Goal: Task Accomplishment & Management: Complete application form

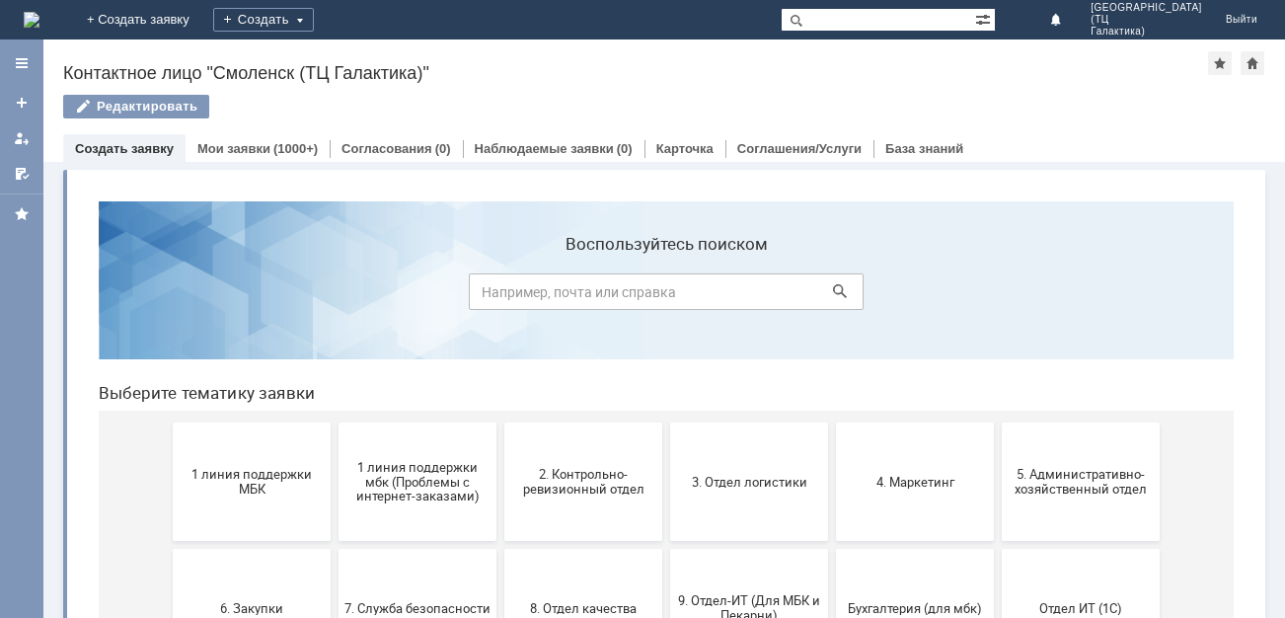
click at [1068, 504] on button "5. Административно-хозяйственный отдел" at bounding box center [1081, 481] width 158 height 118
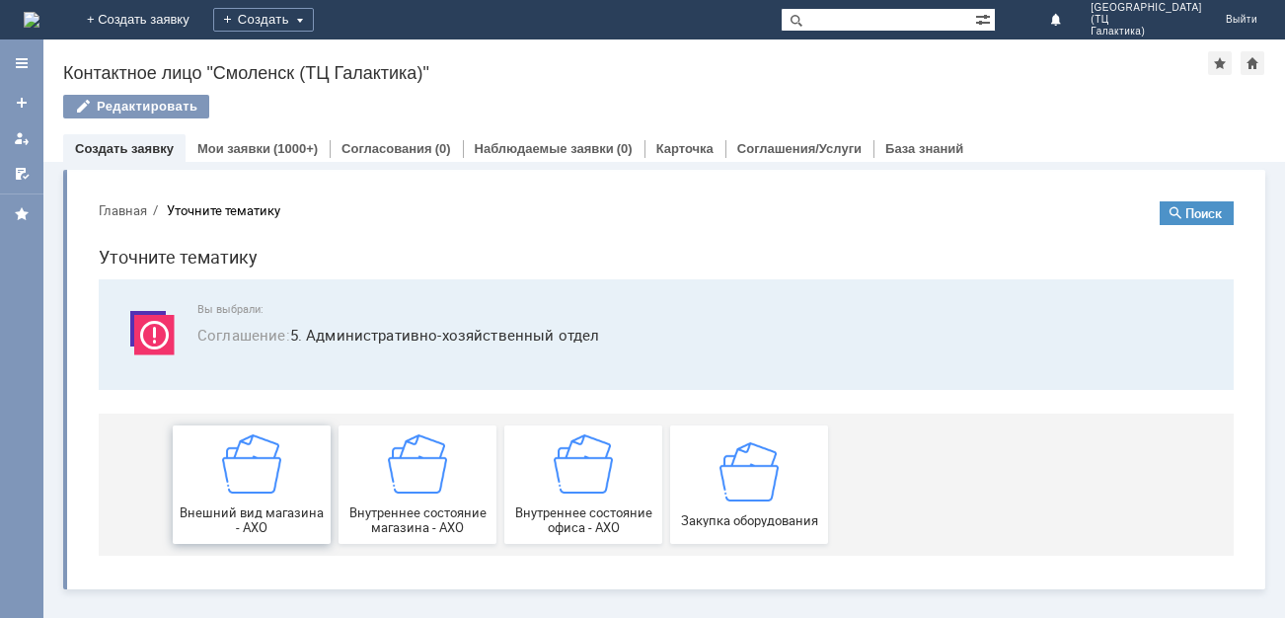
click at [263, 504] on div "Внешний вид магазина - АХО" at bounding box center [252, 484] width 146 height 101
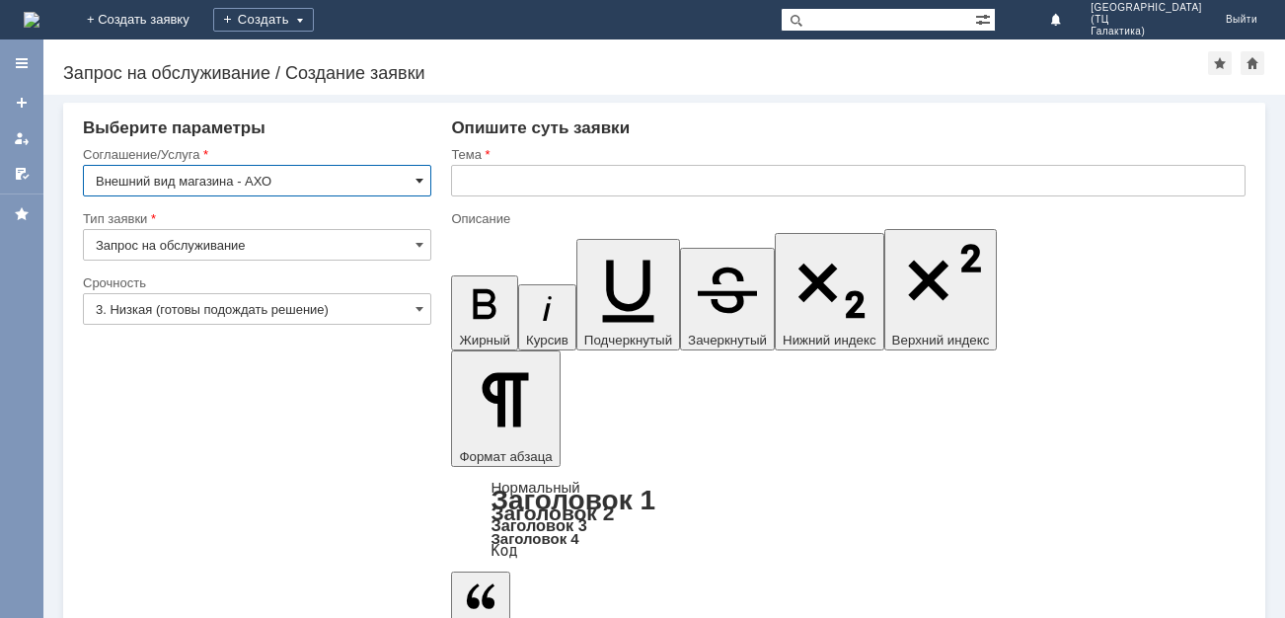
click at [417, 181] on span at bounding box center [419, 181] width 8 height 16
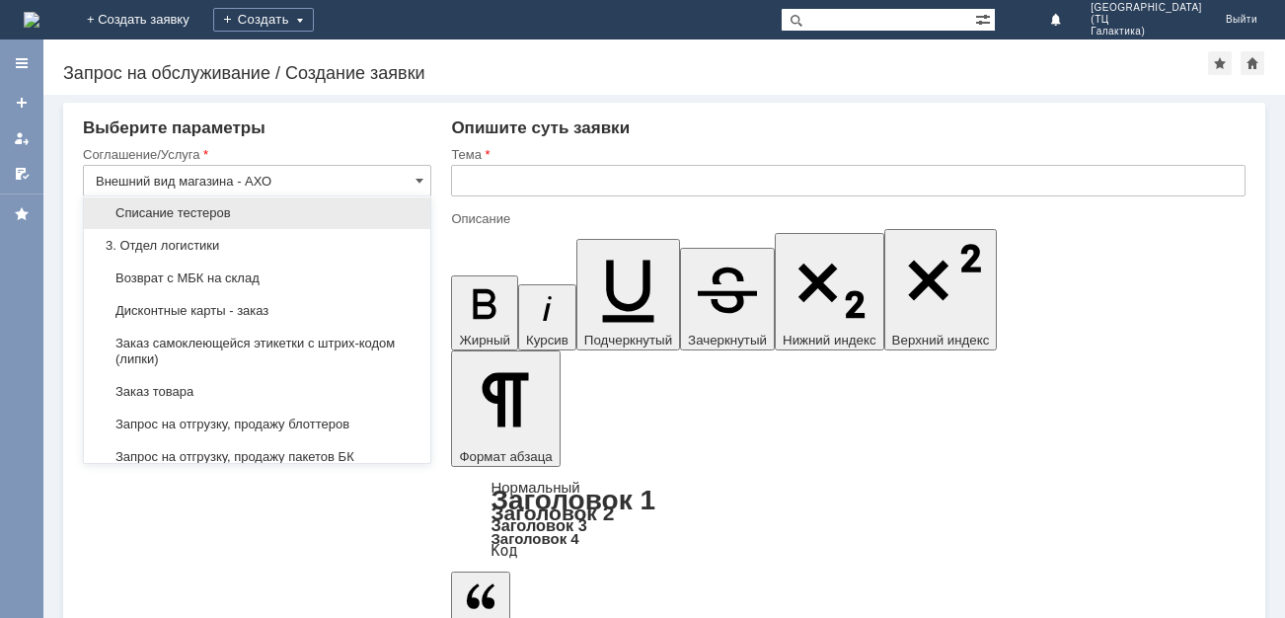
scroll to position [493, 0]
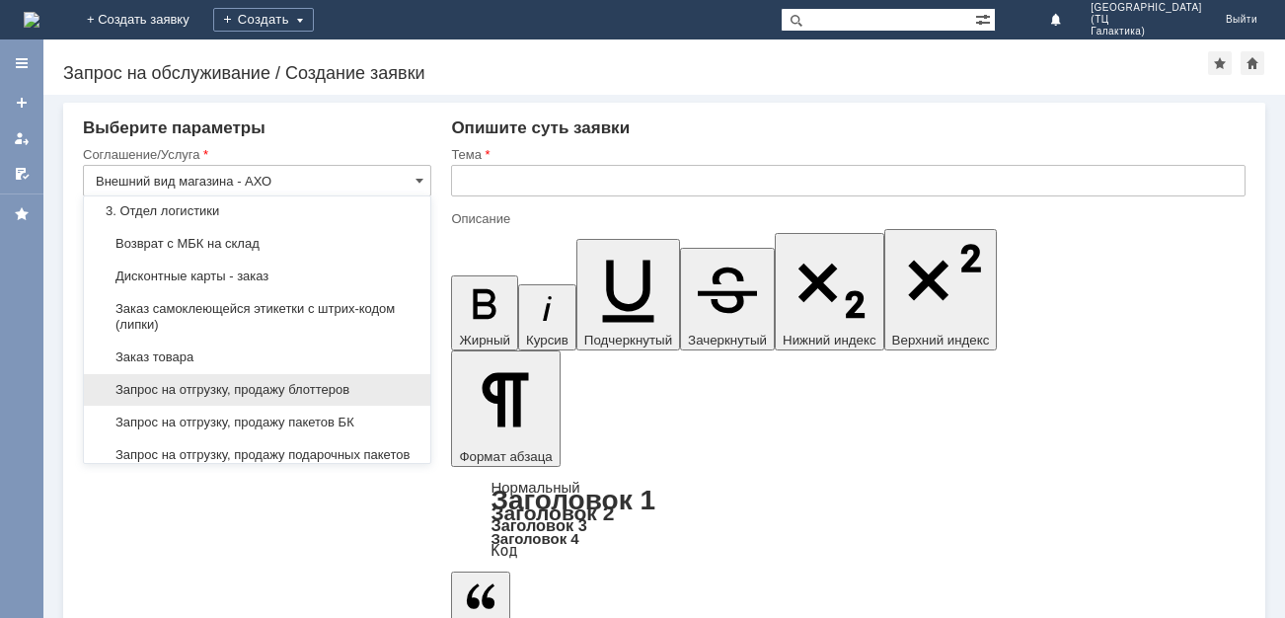
click at [164, 398] on span "Запрос на отгрузку, продажу блоттеров" at bounding box center [257, 390] width 323 height 16
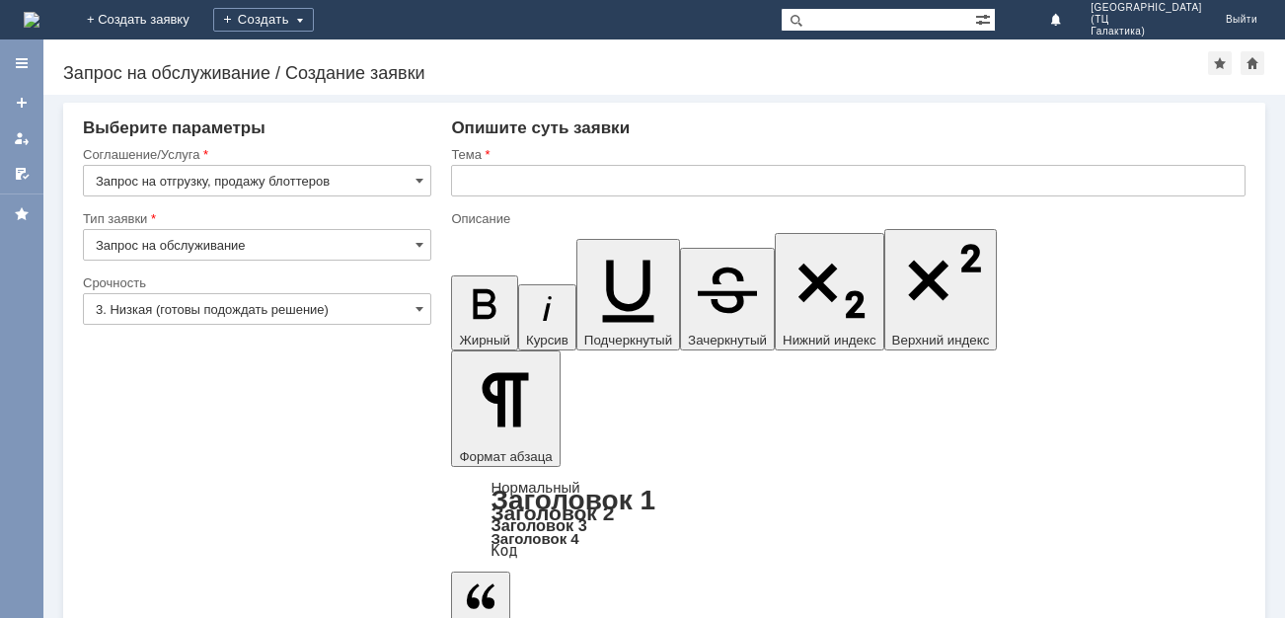
type input "Запрос на отгрузку, продажу блоттеров"
click at [414, 304] on input "3. Низкая (готовы подождать решение)" at bounding box center [257, 309] width 348 height 32
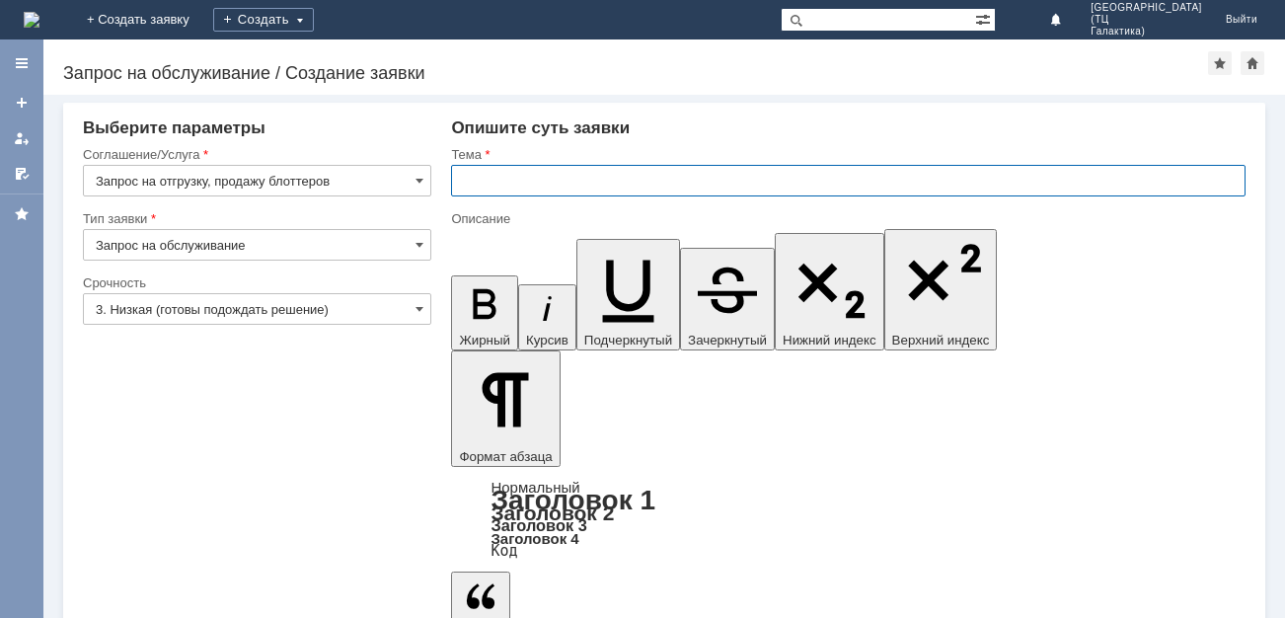
drag, startPoint x: 507, startPoint y: 181, endPoint x: 58, endPoint y: 307, distance: 466.5
click at [504, 181] on input "text" at bounding box center [848, 181] width 794 height 32
type input "3. Низкая (готовы подождать решение)"
type input "з"
type input "запрос на блоттеров"
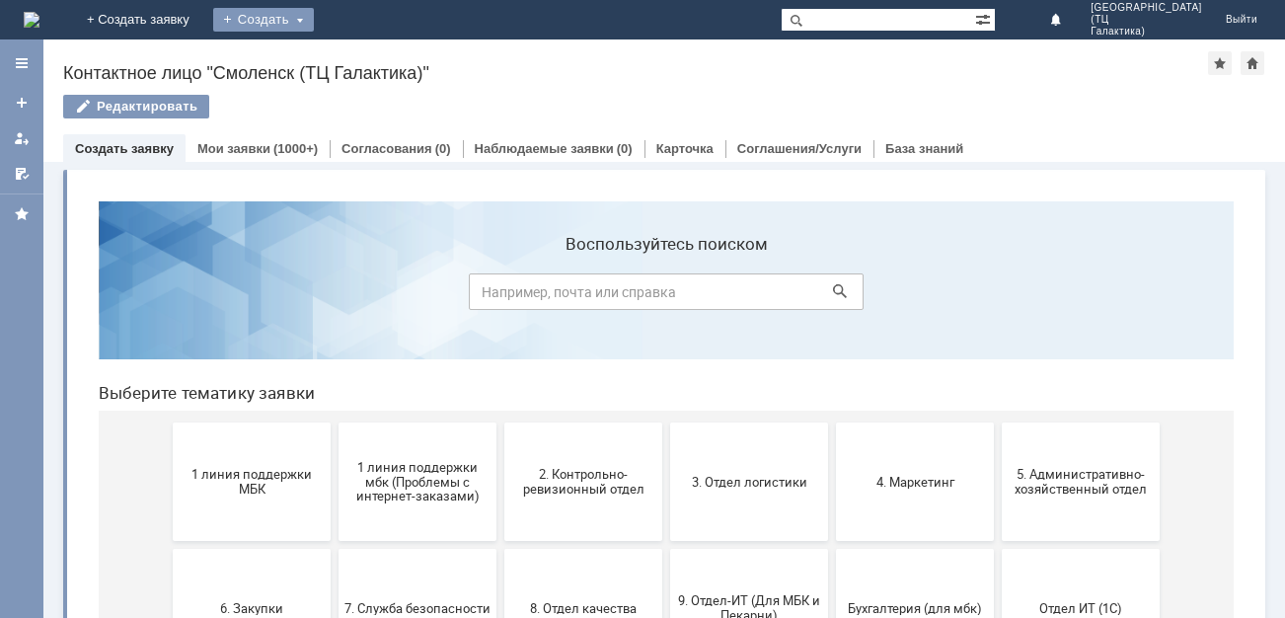
click at [314, 17] on div "Создать" at bounding box center [263, 20] width 101 height 24
click at [367, 50] on link "Заявка" at bounding box center [292, 59] width 150 height 24
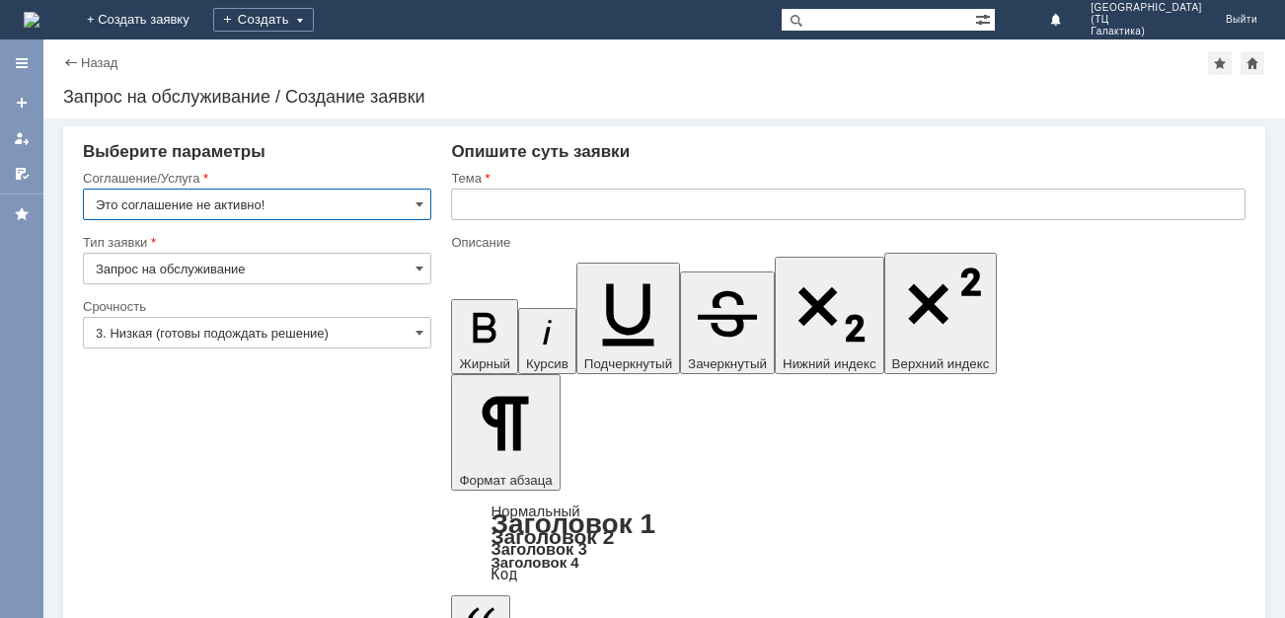
click at [399, 196] on input "Это соглашение не активно!" at bounding box center [257, 204] width 348 height 32
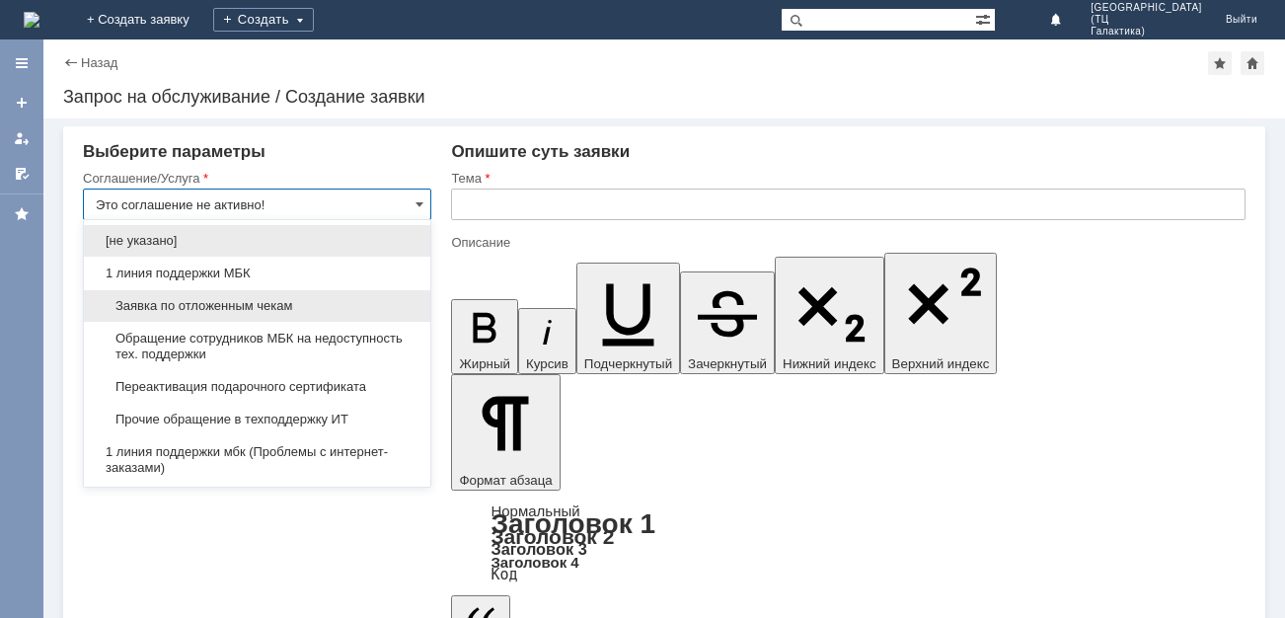
click at [240, 304] on span "Заявка по отложенным чекам" at bounding box center [257, 306] width 323 height 16
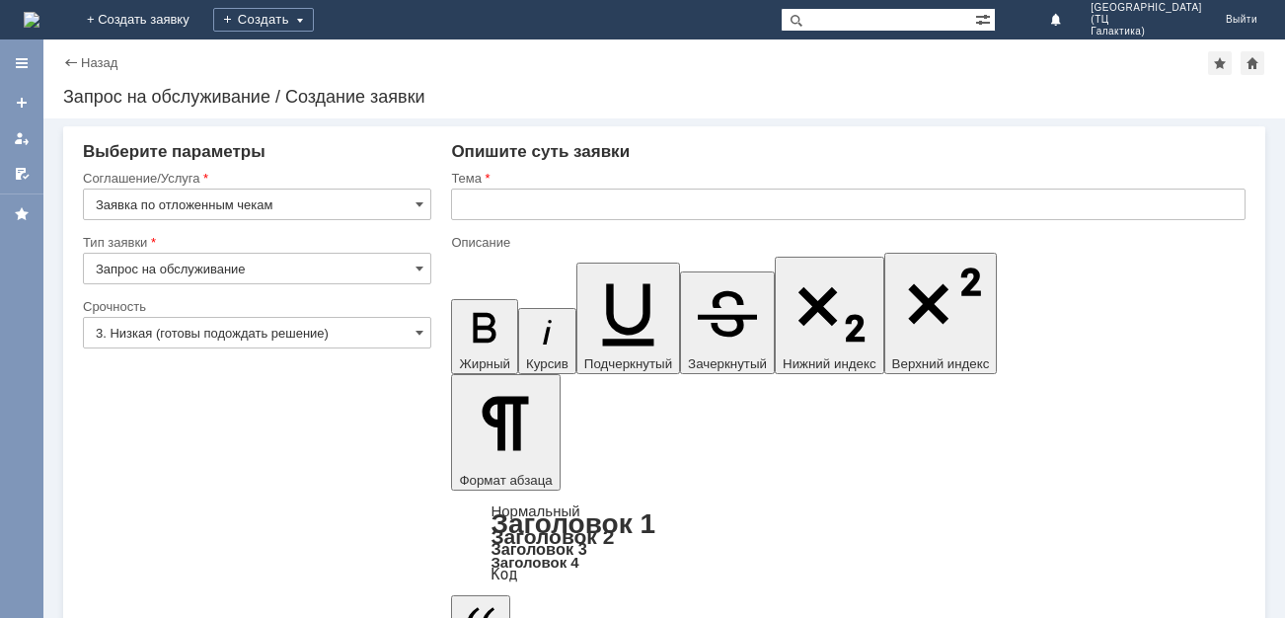
type input "Заявка по отложенным чекам"
drag, startPoint x: 521, startPoint y: 204, endPoint x: 219, endPoint y: 292, distance: 314.5
click at [516, 204] on input "text" at bounding box center [848, 204] width 794 height 32
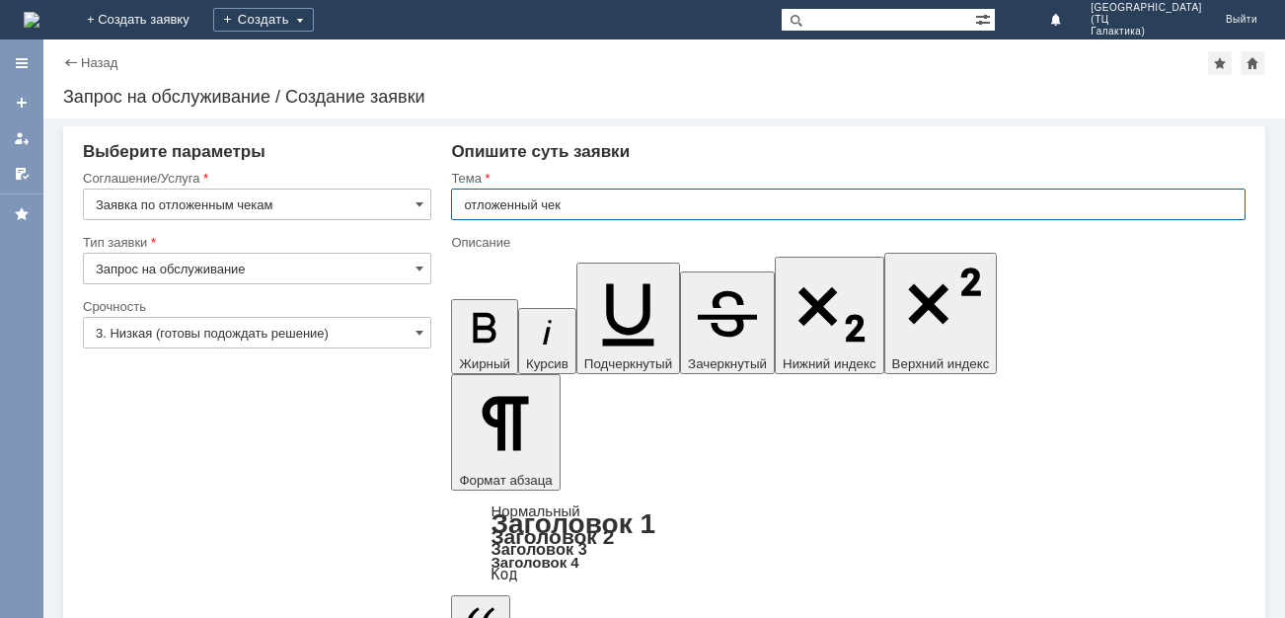
type input "отложенный чек"
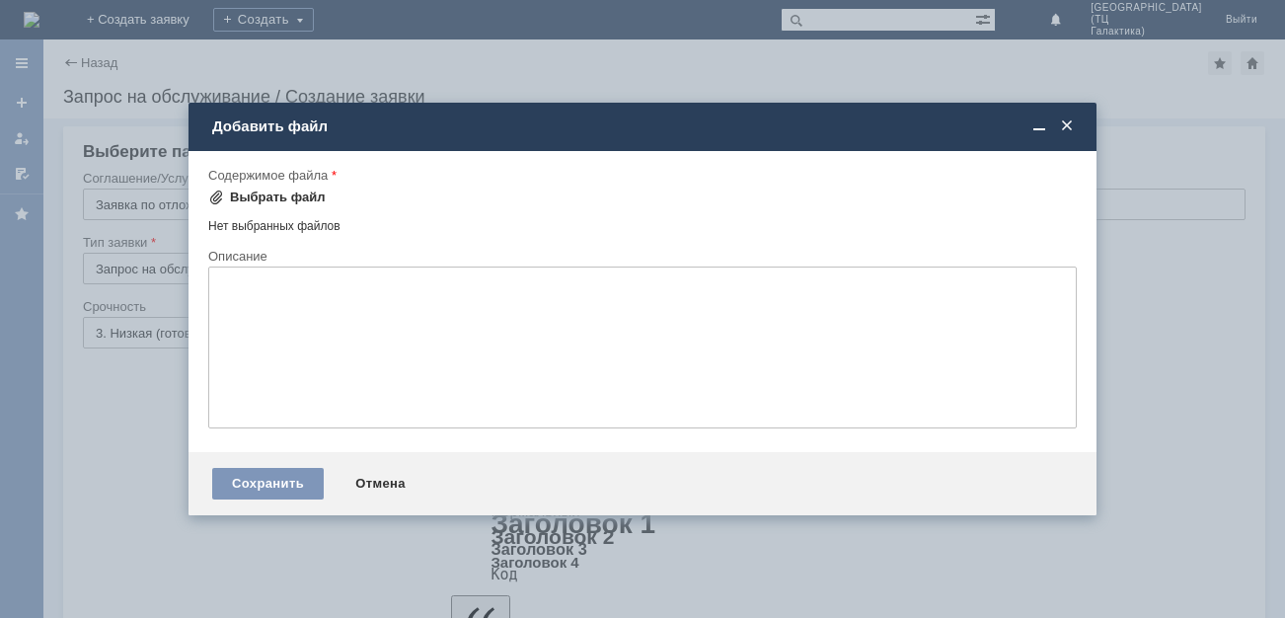
click at [265, 198] on div "Выбрать файл" at bounding box center [278, 197] width 96 height 16
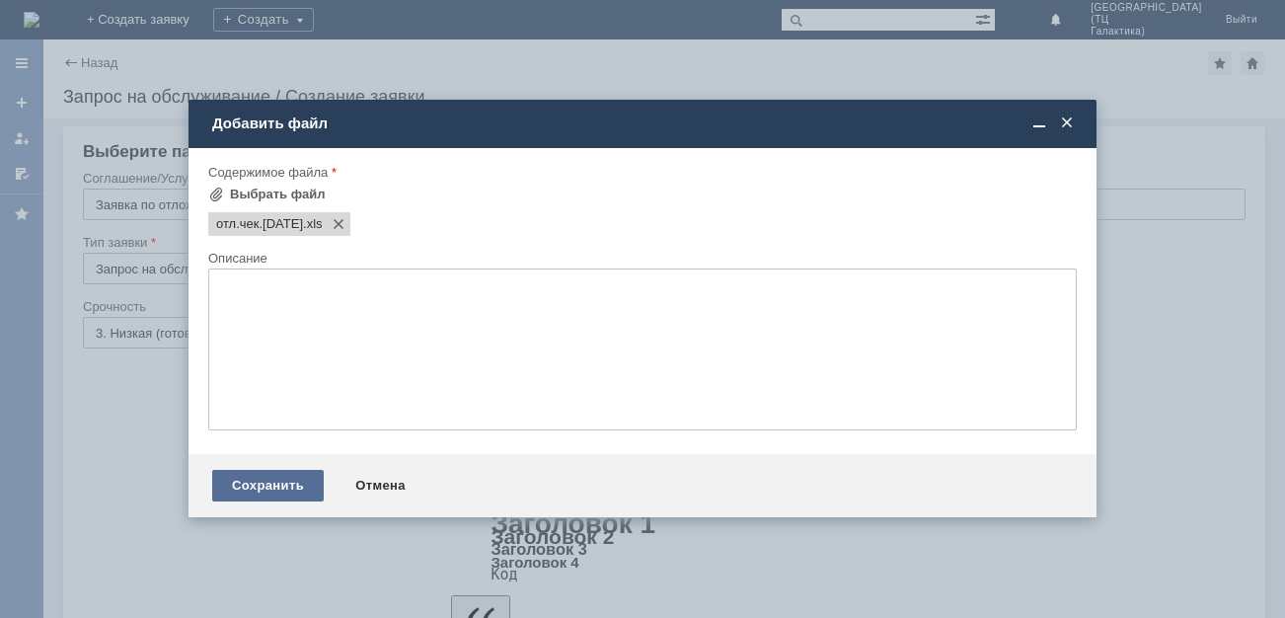
click at [260, 477] on div "Сохранить" at bounding box center [268, 486] width 112 height 32
